Goal: Information Seeking & Learning: Learn about a topic

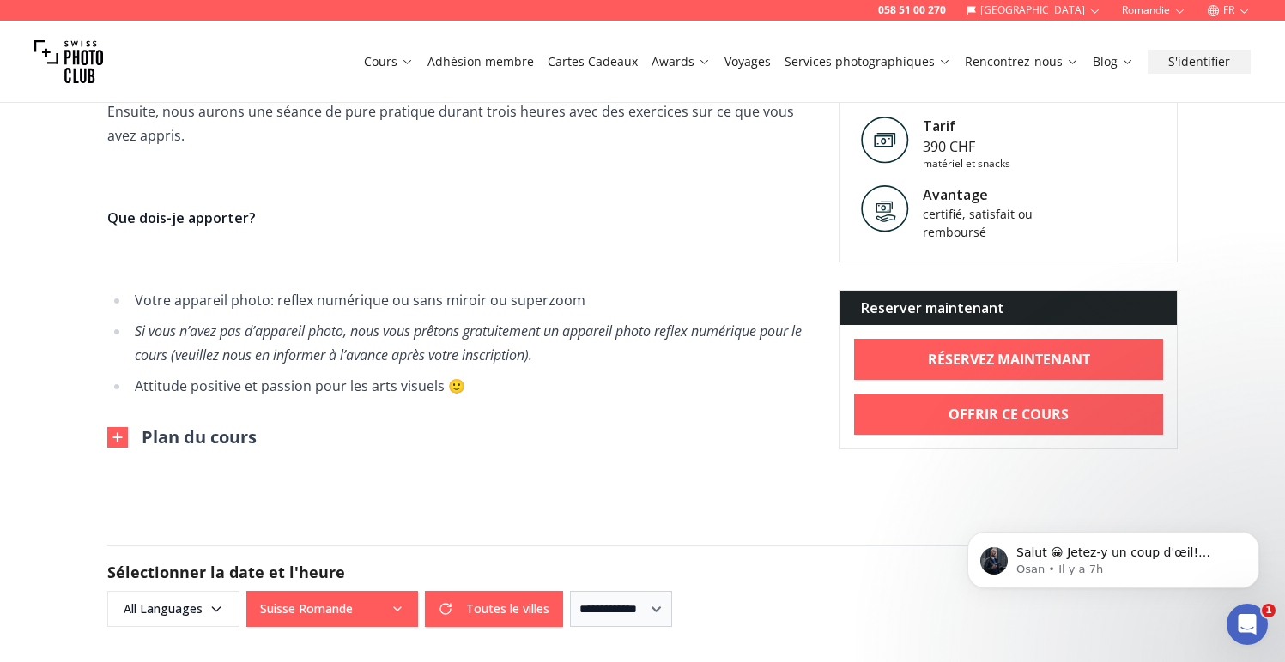
scroll to position [1091, 0]
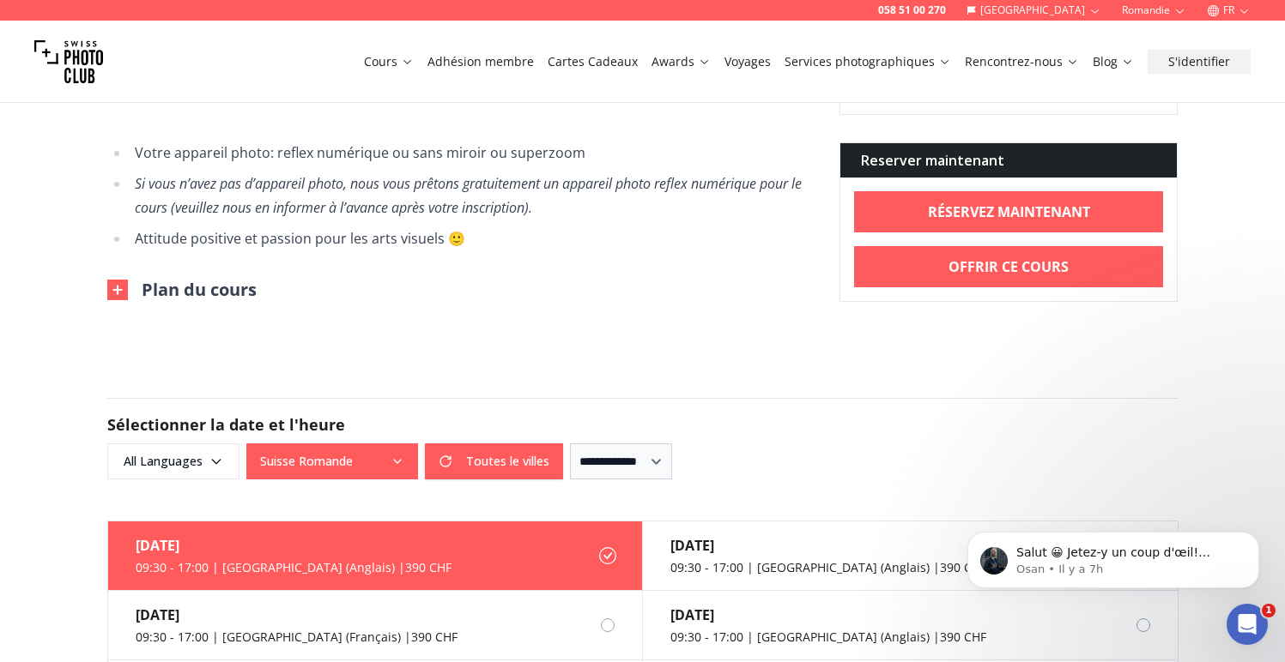
click at [110, 283] on img at bounding box center [117, 290] width 21 height 21
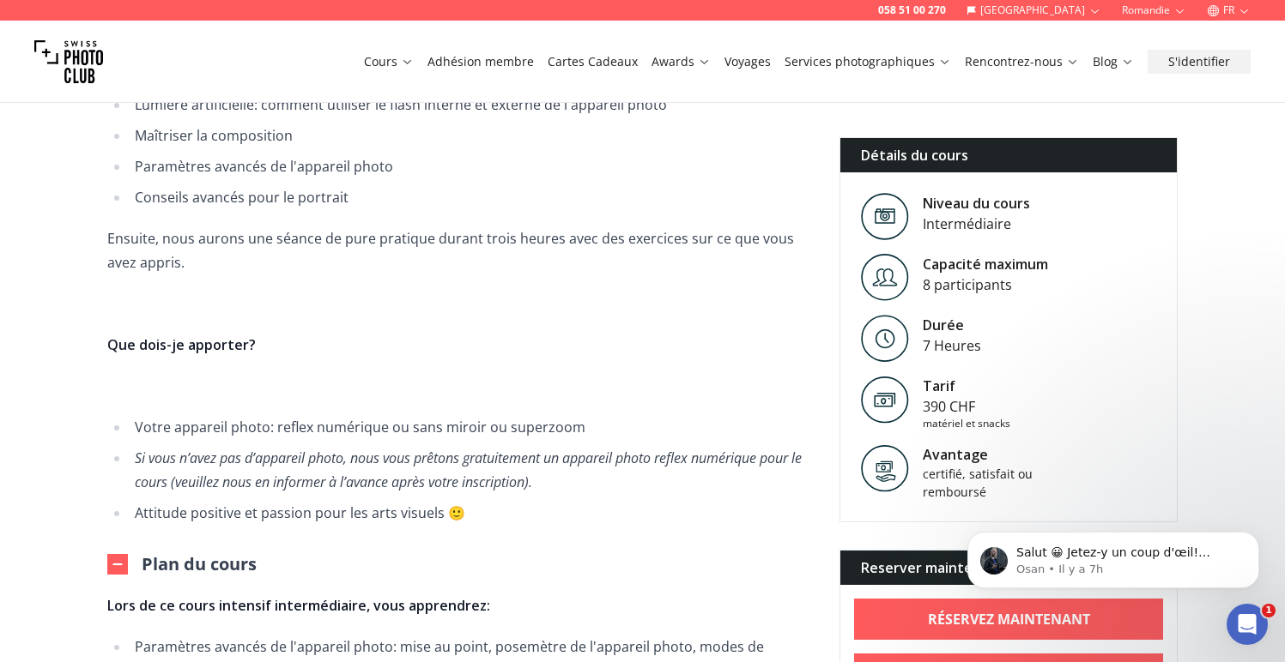
scroll to position [858, 0]
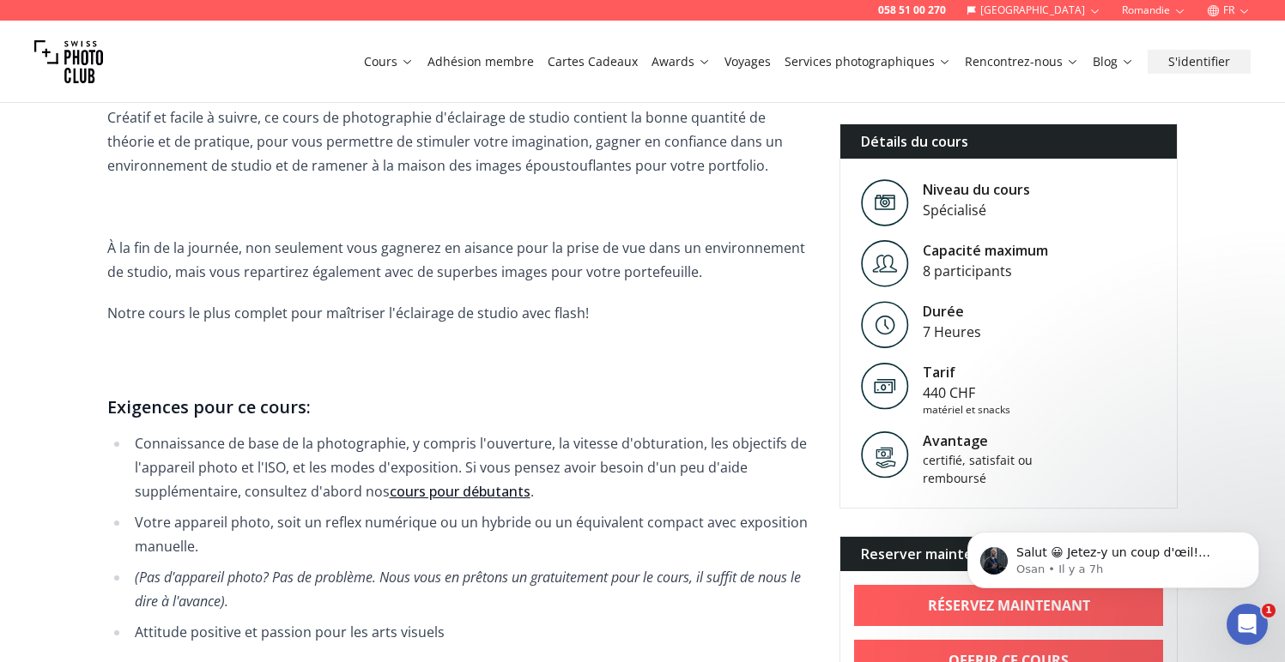
scroll to position [1213, 0]
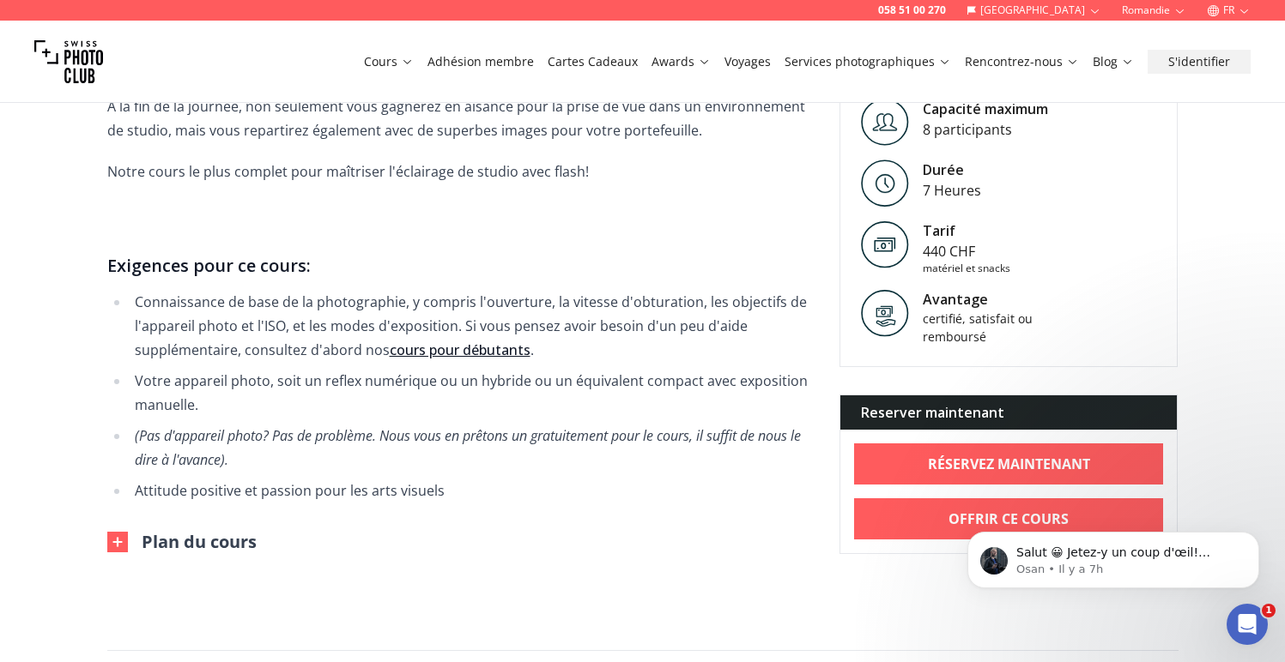
click at [117, 532] on img at bounding box center [117, 542] width 21 height 21
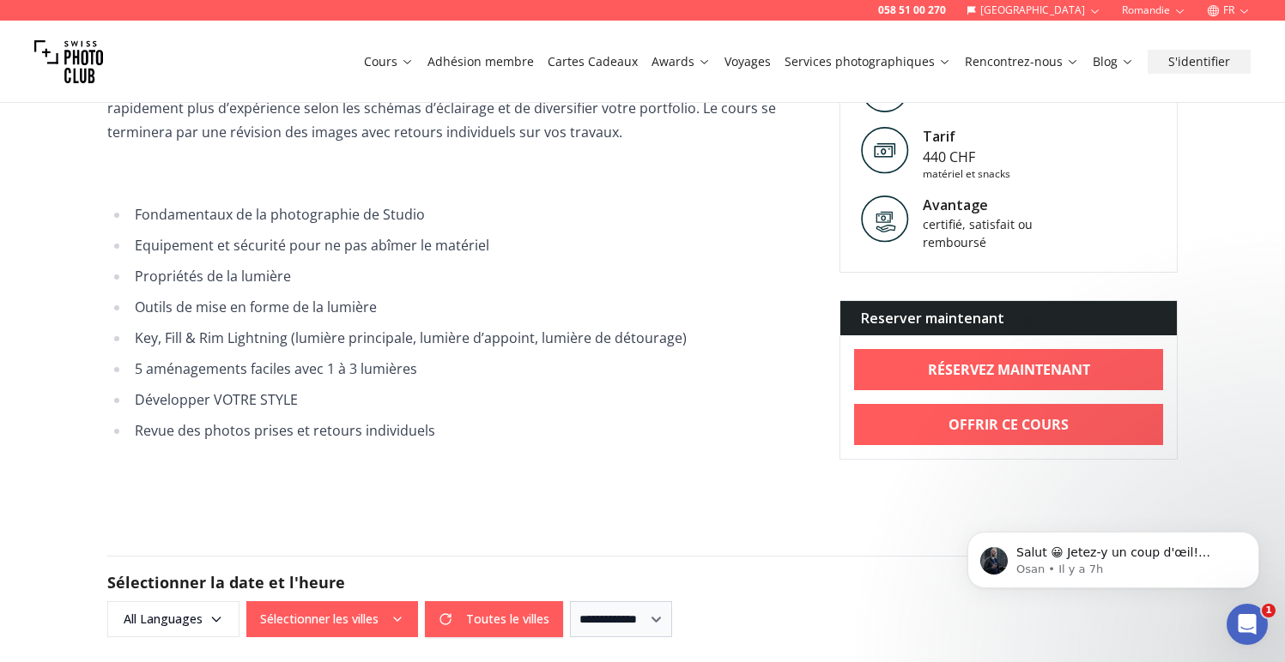
scroll to position [1763, 0]
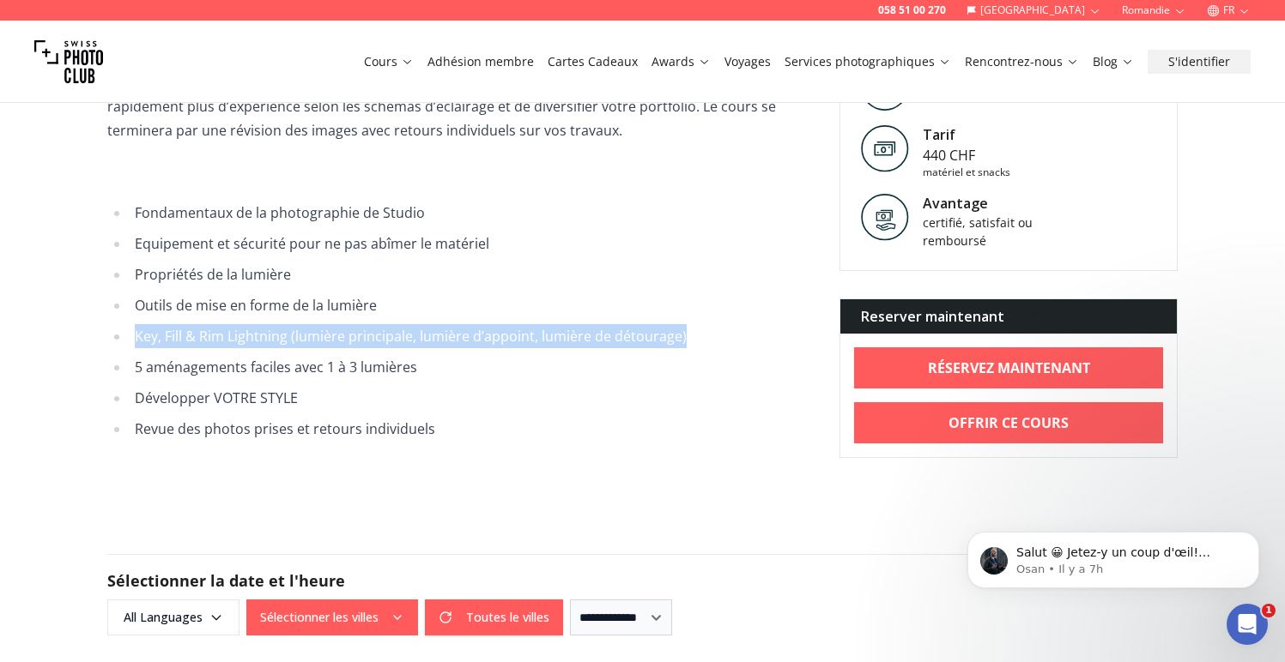
drag, startPoint x: 133, startPoint y: 313, endPoint x: 734, endPoint y: 316, distance: 600.7
click at [734, 324] on li "Key, Fill & Rim Lightning (lumière principale, lumière d’appoint, lumière de dé…" at bounding box center [471, 336] width 682 height 24
copy li "Key, Fill & Rim Lightning (lumière principale, lumière d’appoint, lumière de dé…"
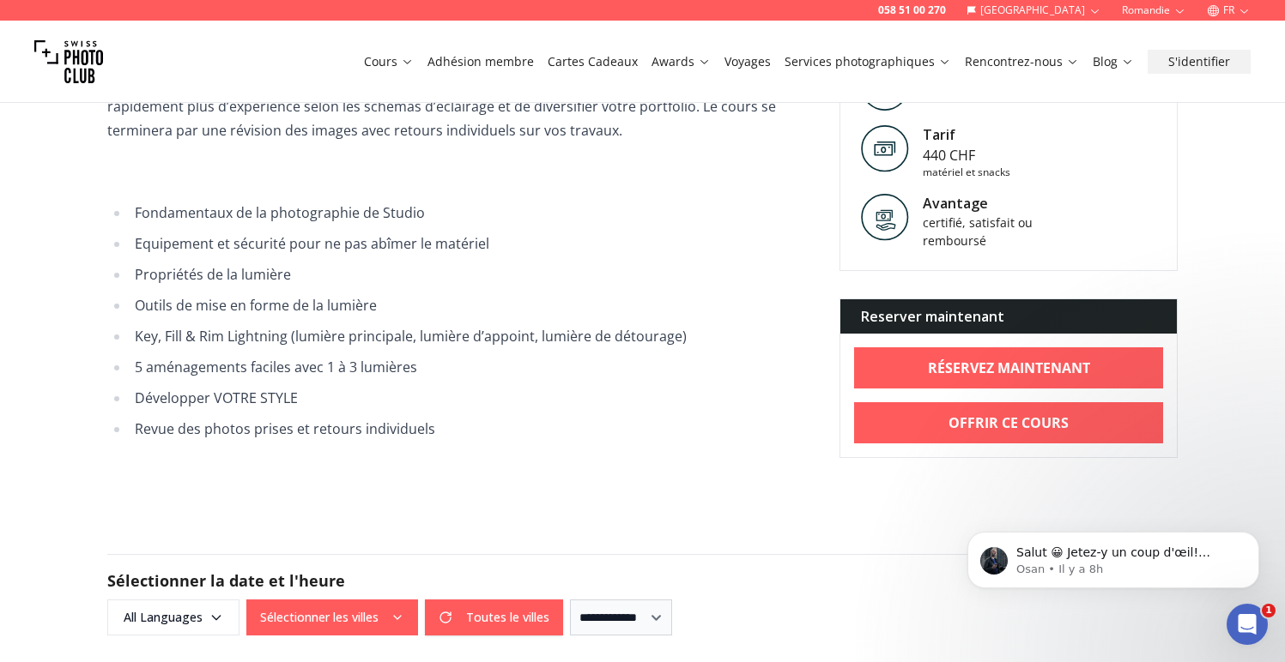
click at [465, 293] on li "Outils de mise en forme de la lumière" at bounding box center [471, 305] width 682 height 24
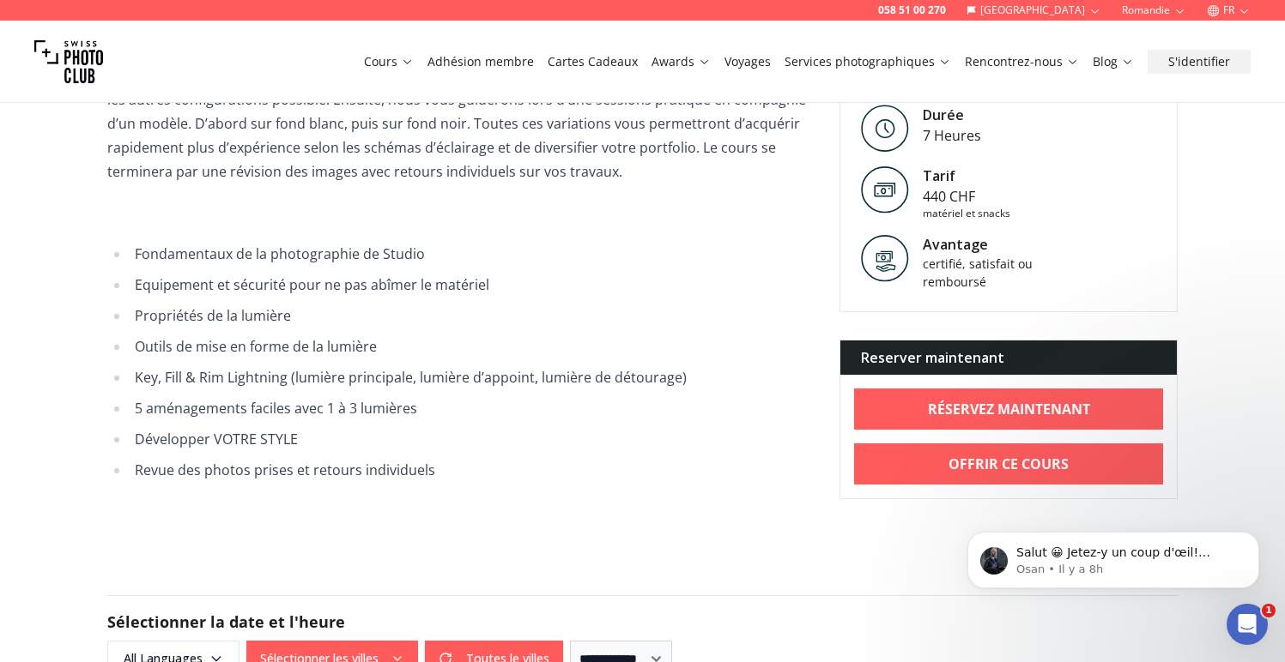
scroll to position [1715, 0]
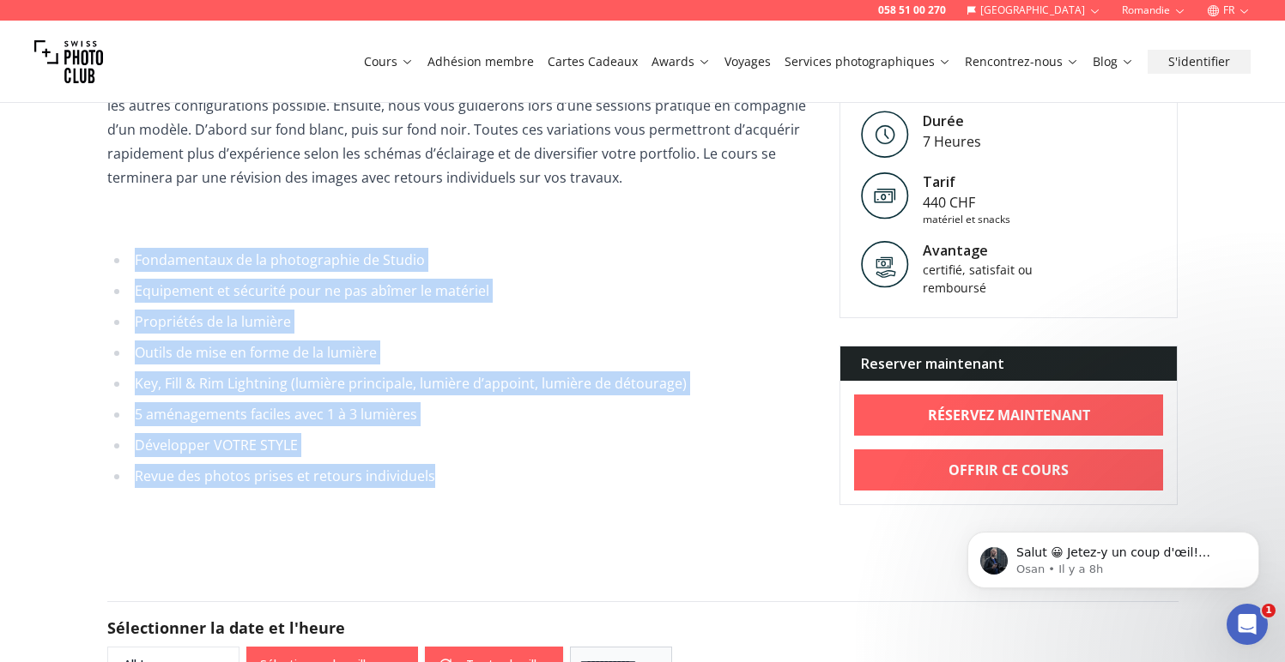
drag, startPoint x: 134, startPoint y: 231, endPoint x: 454, endPoint y: 427, distance: 375.6
click at [456, 444] on ul "Fondamentaux de la photographie de Studio Equipement et sécurité pour ne pas ab…" at bounding box center [459, 368] width 704 height 240
copy ul "Fondamentaux de la photographie de Studio Equipement et sécurité pour ne pas ab…"
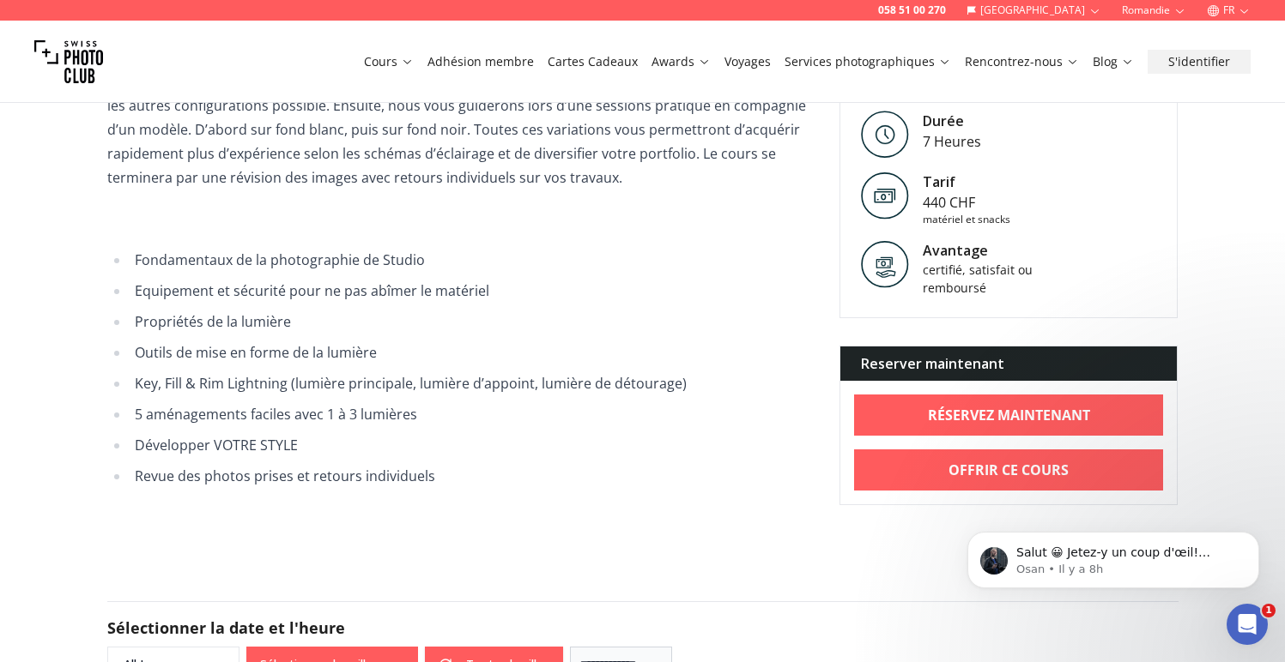
click at [498, 177] on span "La première partie sera consacrée à la théorie sur l’éclairage de studio, les m…" at bounding box center [459, 279] width 704 height 419
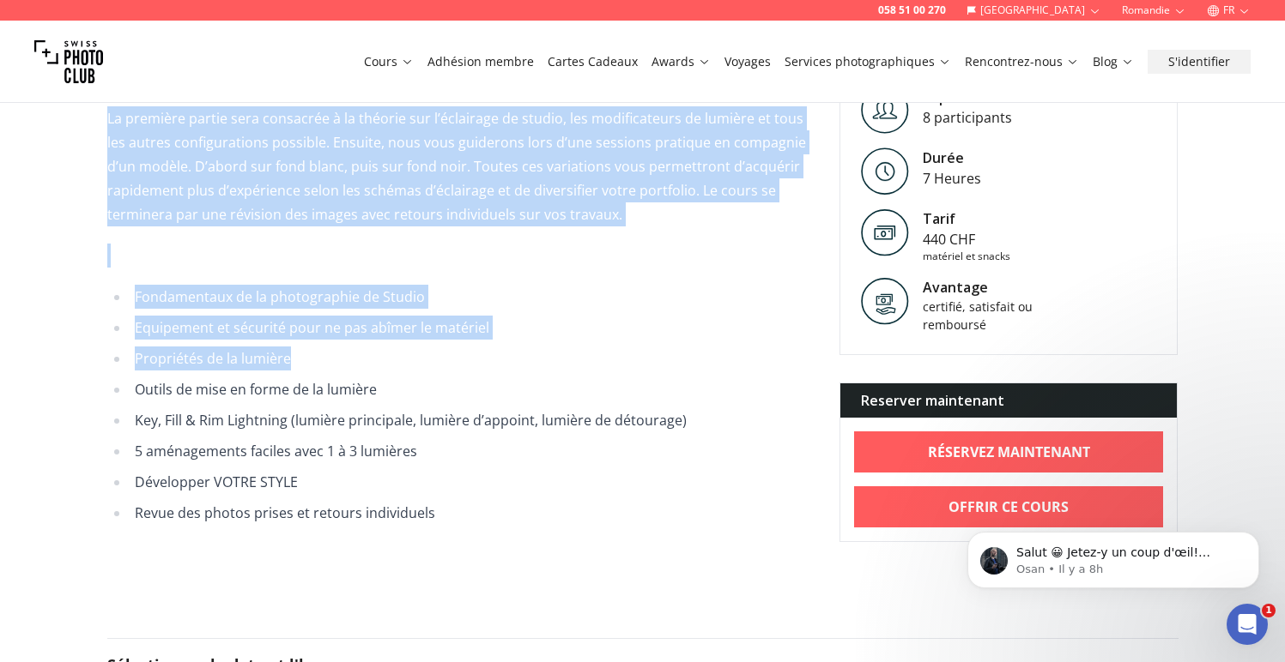
scroll to position [1795, 0]
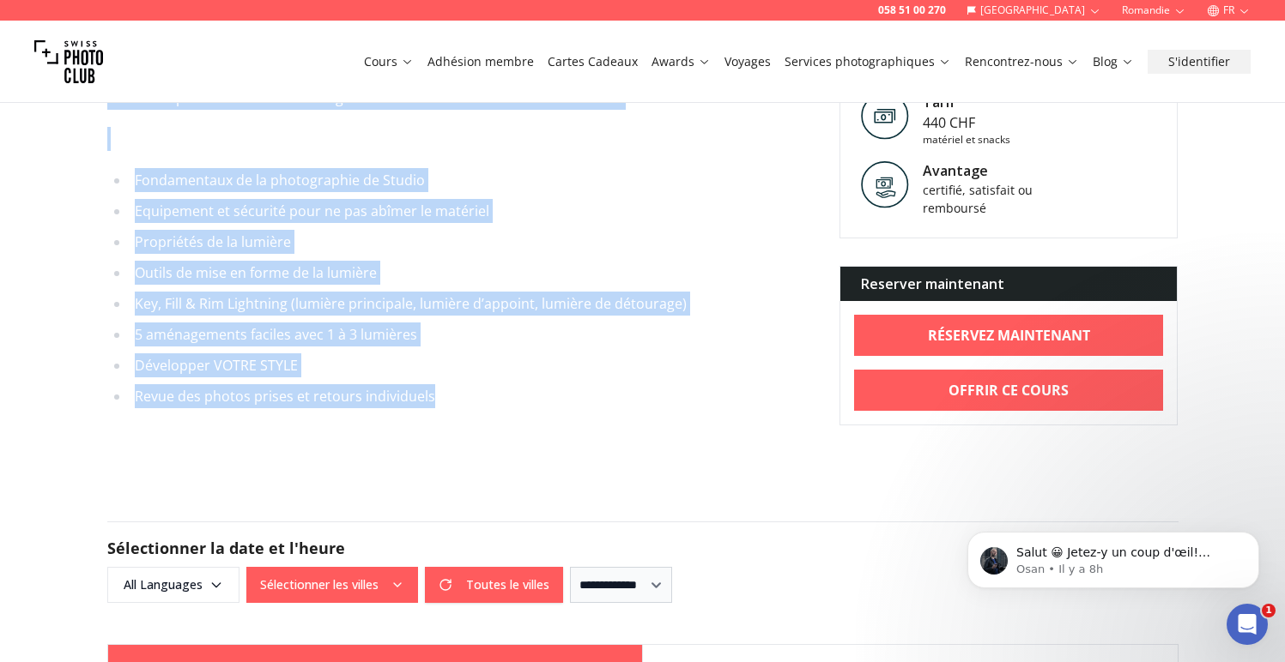
drag, startPoint x: 104, startPoint y: 337, endPoint x: 447, endPoint y: 377, distance: 345.5
copy div "Informations sur le cours Ce cours de photographie d'une journée complète sur l…"
click at [492, 235] on ul "Fondamentaux de la photographie de Studio Equipement et sécurité pour ne pas ab…" at bounding box center [459, 288] width 704 height 240
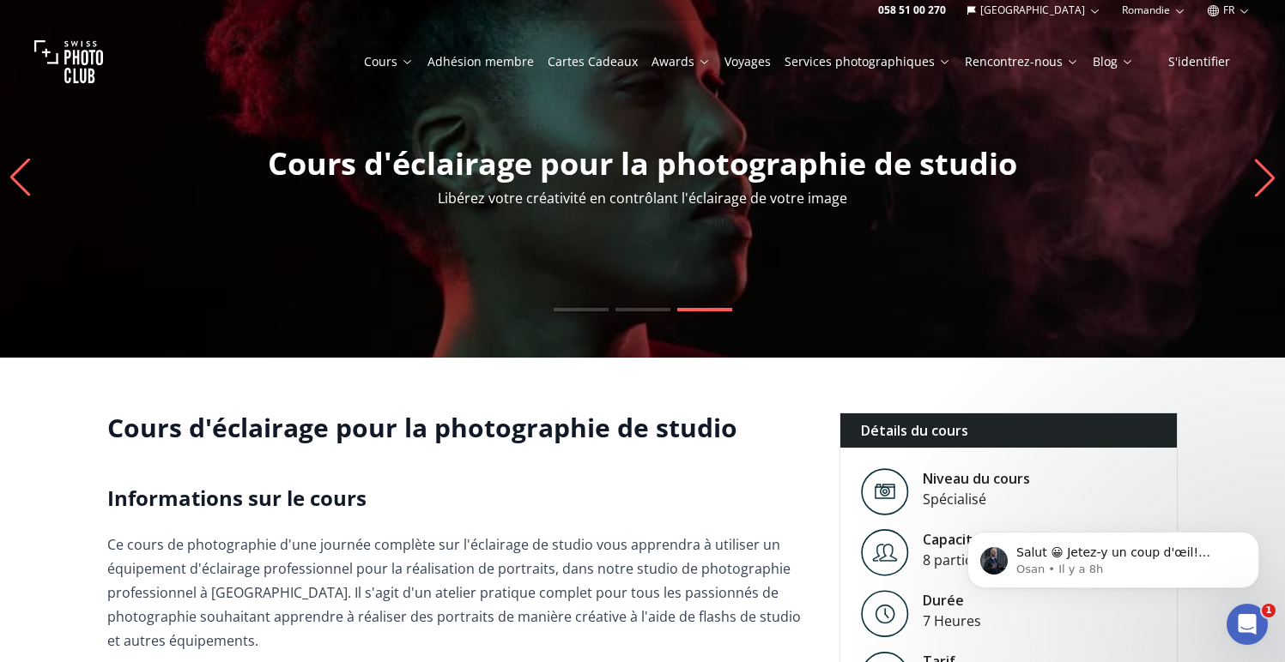
scroll to position [3, 0]
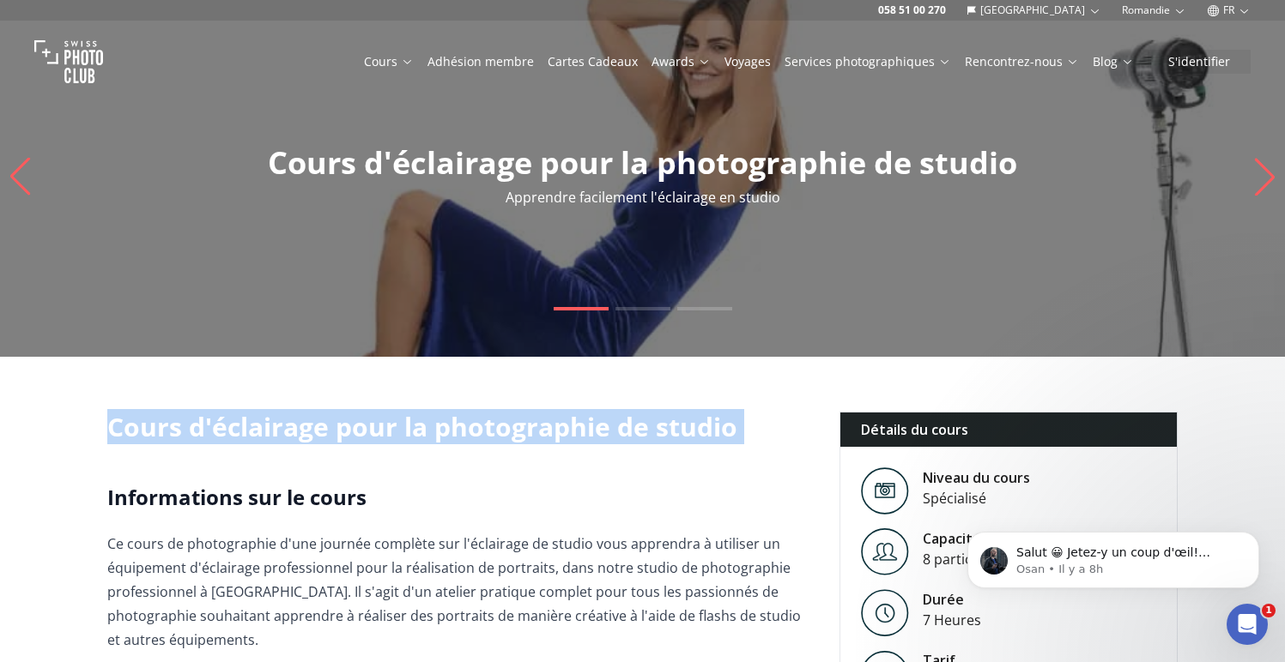
drag, startPoint x: 104, startPoint y: 430, endPoint x: 752, endPoint y: 444, distance: 648.0
copy h1 "Cours d'éclairage pour la photographie de studio"
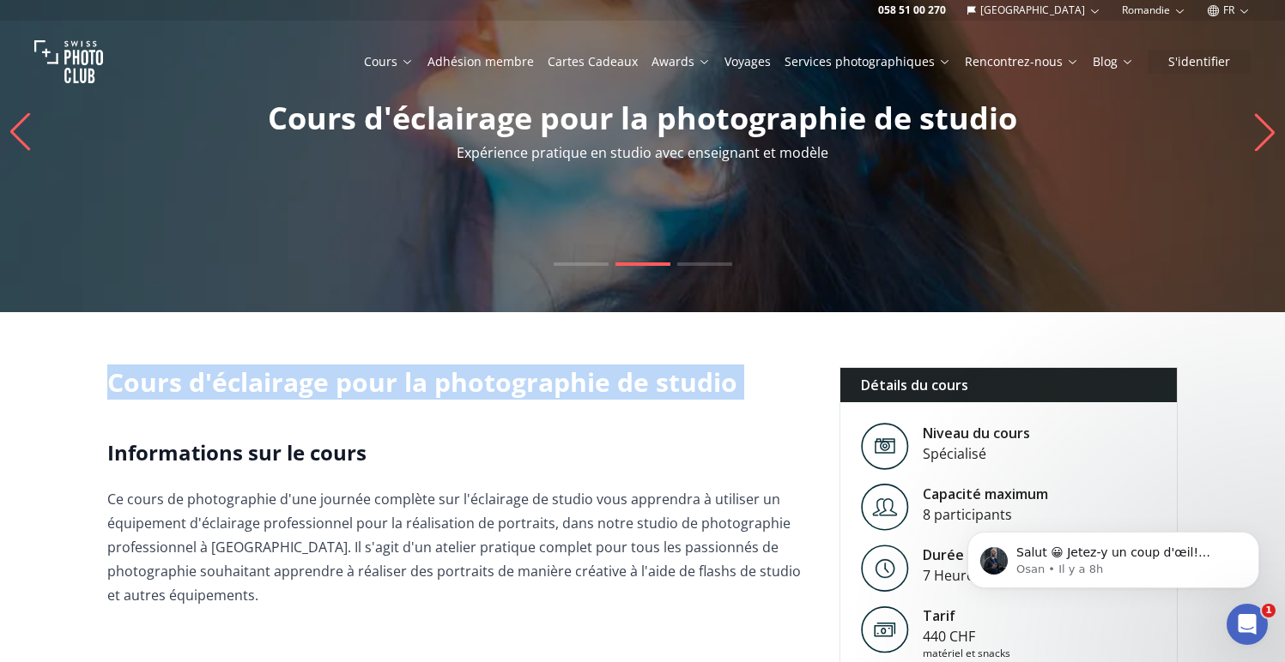
scroll to position [98, 0]
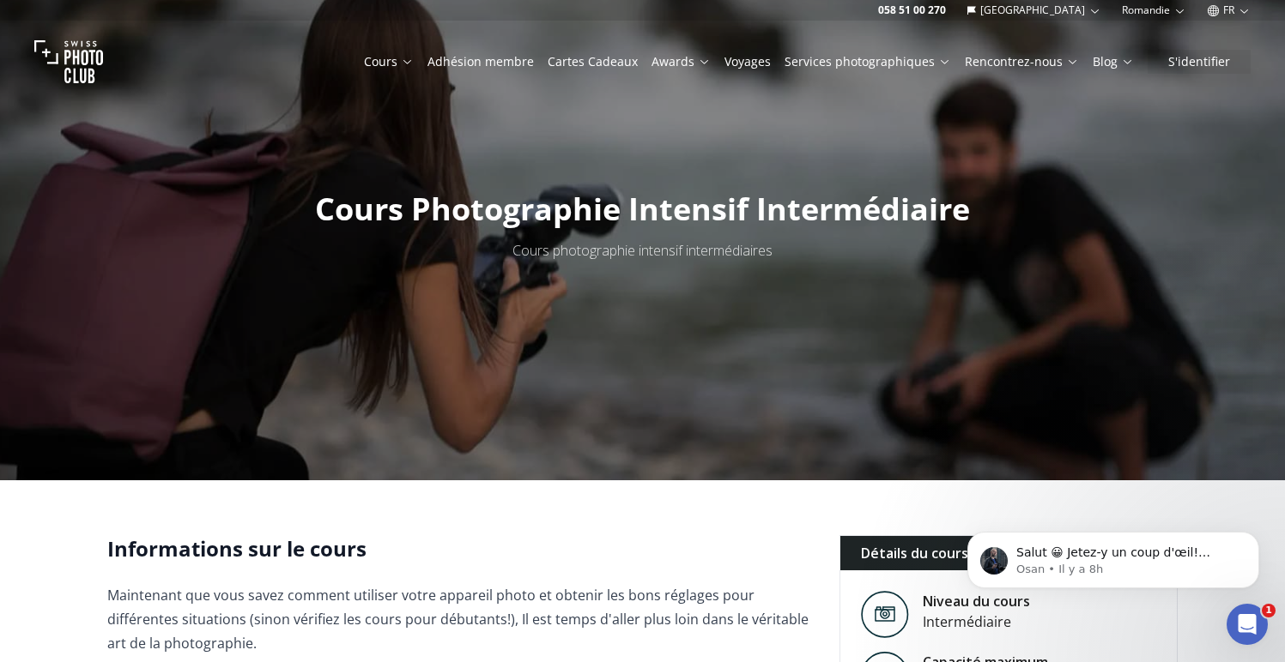
scroll to position [30, 0]
